Goal: Task Accomplishment & Management: Manage account settings

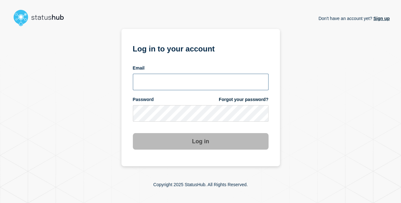
type input "[EMAIL_ADDRESS][DOMAIN_NAME]"
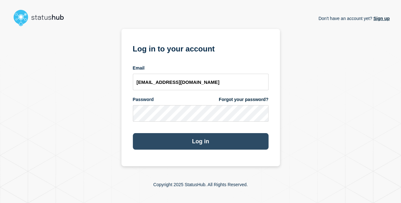
click at [230, 136] on button "Log in" at bounding box center [201, 141] width 136 height 17
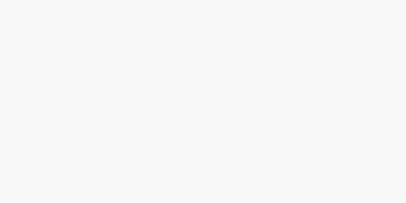
click at [228, 145] on body at bounding box center [203, 101] width 406 height 203
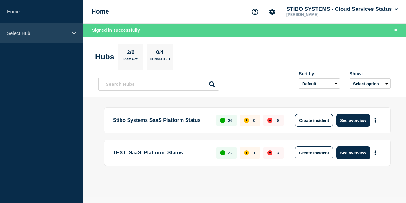
click at [75, 41] on div "Select Hub" at bounding box center [41, 32] width 83 height 19
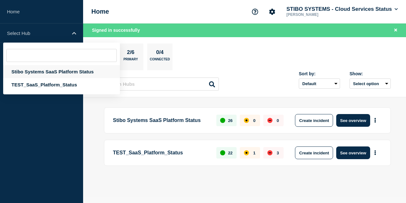
click at [53, 72] on div "Stibo Systems SaaS Platform Status" at bounding box center [61, 71] width 117 height 13
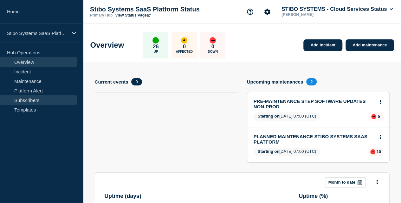
click at [43, 96] on link "Subscribers" at bounding box center [38, 100] width 77 height 10
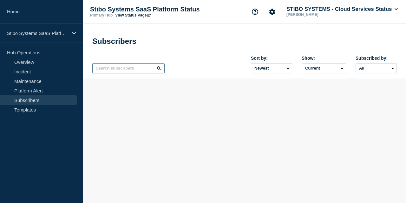
click at [127, 71] on input "text" at bounding box center [128, 68] width 72 height 10
paste input "[EMAIL_ADDRESS][DOMAIN_NAME]"
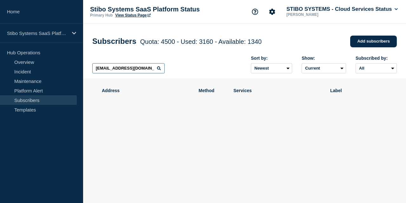
click at [127, 71] on input "[EMAIL_ADDRESS][DOMAIN_NAME]" at bounding box center [128, 68] width 72 height 10
click at [140, 69] on input "[EMAIL_ADDRESS][DOMAIN_NAME]" at bounding box center [128, 68] width 72 height 10
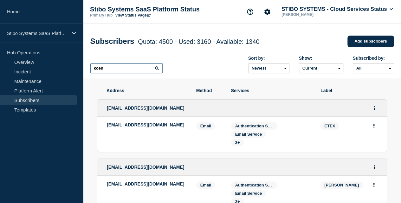
type input "koen"
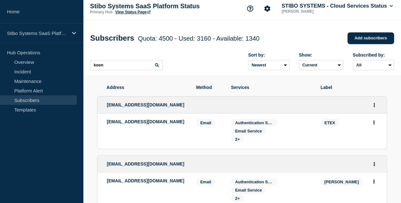
scroll to position [2, 0]
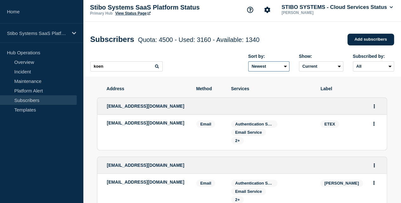
click at [286, 67] on select "Newest Oldest" at bounding box center [268, 66] width 41 height 10
click at [308, 69] on select "Current Deleted Recently deleted" at bounding box center [321, 66] width 44 height 10
click at [369, 67] on select "All Email" at bounding box center [373, 66] width 41 height 10
select select "email"
click at [353, 63] on select "All Email" at bounding box center [373, 66] width 41 height 10
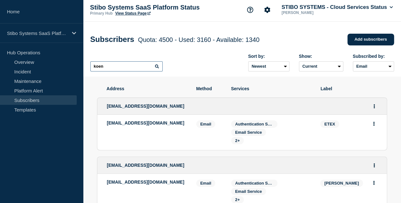
click at [149, 70] on input "koen" at bounding box center [126, 66] width 72 height 10
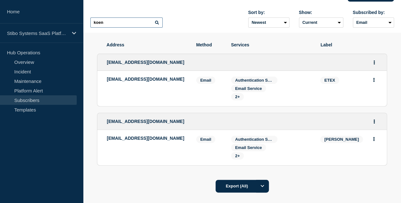
click at [113, 24] on input "koen" at bounding box center [126, 22] width 72 height 10
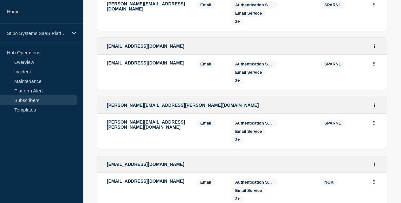
scroll to position [273, 0]
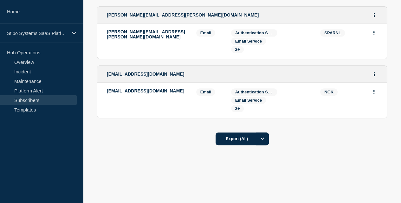
type input "spar"
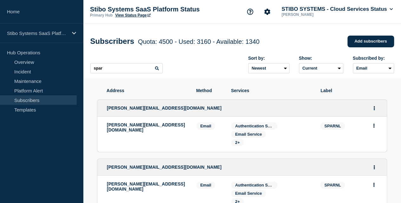
scroll to position [15, 0]
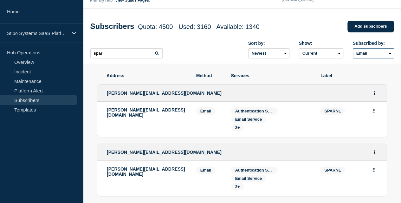
click at [362, 55] on select "All Email" at bounding box center [373, 53] width 41 height 10
select select "undefined"
click at [353, 50] on select "All Email" at bounding box center [373, 53] width 41 height 10
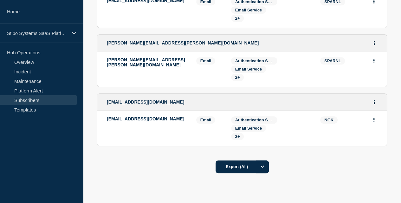
scroll to position [273, 0]
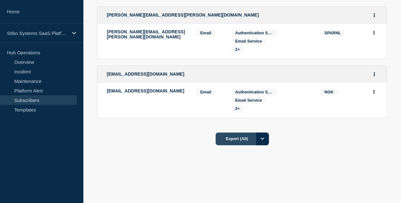
click at [269, 137] on button "Export (All)" at bounding box center [242, 138] width 53 height 13
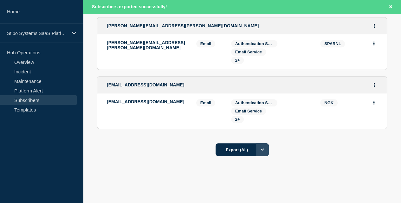
scroll to position [286, 0]
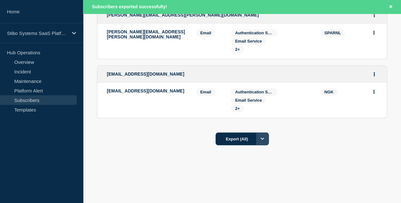
click at [269, 141] on button "Options" at bounding box center [262, 138] width 13 height 13
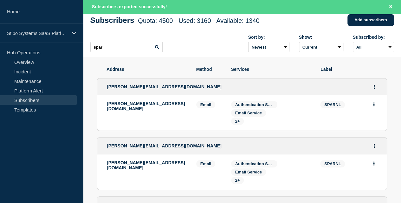
scroll to position [25, 0]
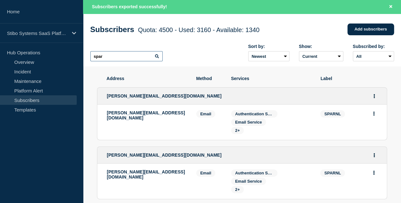
click at [128, 56] on input "spar" at bounding box center [126, 56] width 72 height 10
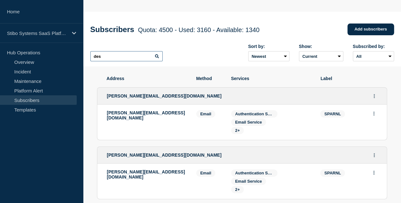
scroll to position [12, 0]
click at [149, 56] on input "despar" at bounding box center [126, 56] width 72 height 10
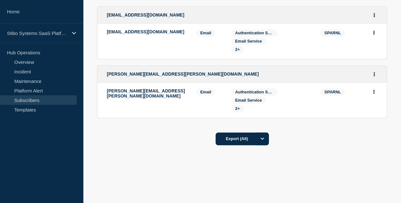
scroll to position [194, 0]
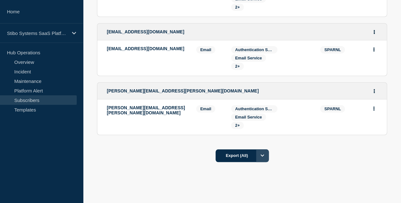
click at [265, 155] on icon "Options" at bounding box center [263, 155] width 4 height 4
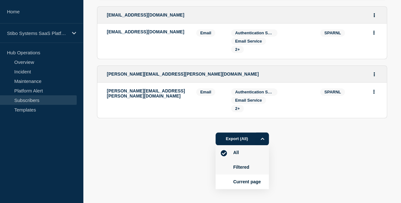
click at [252, 164] on button "Filtered" at bounding box center [242, 167] width 20 height 6
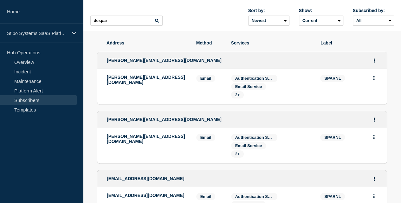
scroll to position [0, 0]
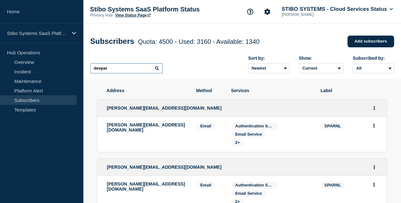
click at [117, 69] on input "despar" at bounding box center [126, 68] width 72 height 10
click at [194, 68] on div "[DOMAIN_NAME] Sort by: Newest Oldest Show: Current Deleted Recently deleted Sub…" at bounding box center [242, 65] width 304 height 28
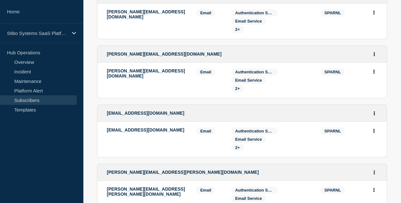
scroll to position [213, 0]
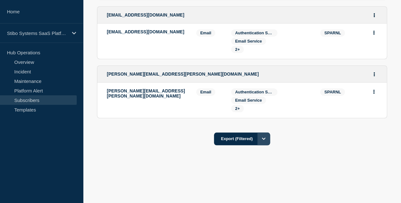
click at [270, 138] on button "Options" at bounding box center [264, 138] width 13 height 13
click at [250, 166] on button "Filtered" at bounding box center [240, 167] width 20 height 6
click at [270, 143] on button "Export (Filtered)" at bounding box center [242, 138] width 56 height 13
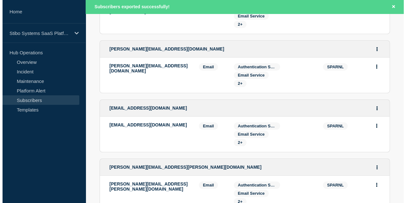
scroll to position [0, 0]
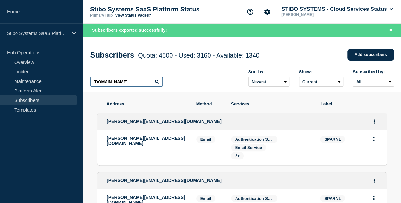
click at [119, 83] on input "[DOMAIN_NAME]" at bounding box center [126, 81] width 72 height 10
paste input "itwinkelonline@"
type input "[EMAIL_ADDRESS][DOMAIN_NAME]"
